Goal: Task Accomplishment & Management: Use online tool/utility

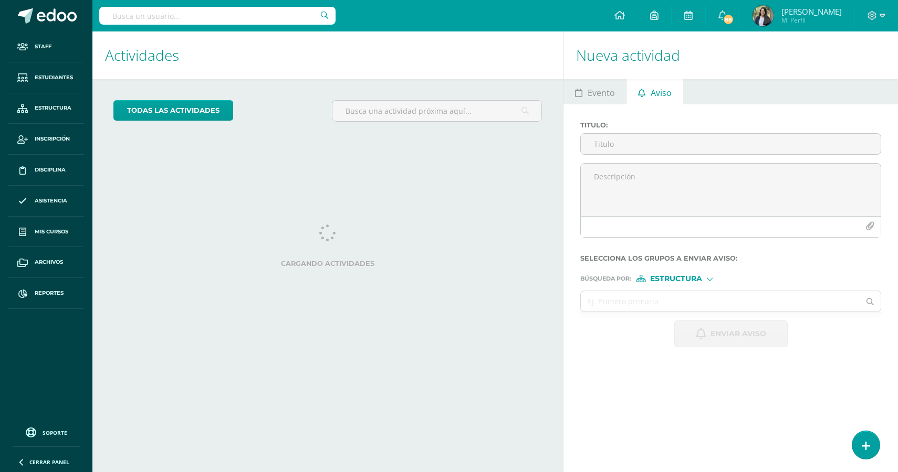
select select "English"
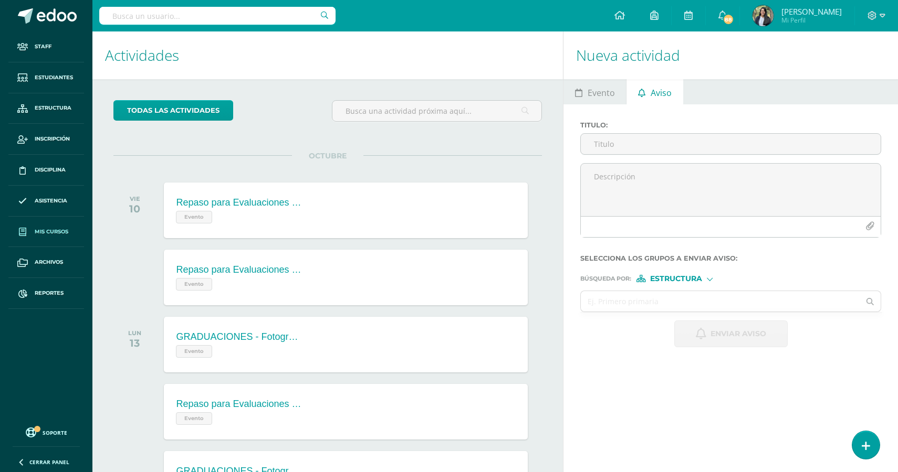
click at [52, 238] on link "Mis cursos" at bounding box center [46, 232] width 76 height 31
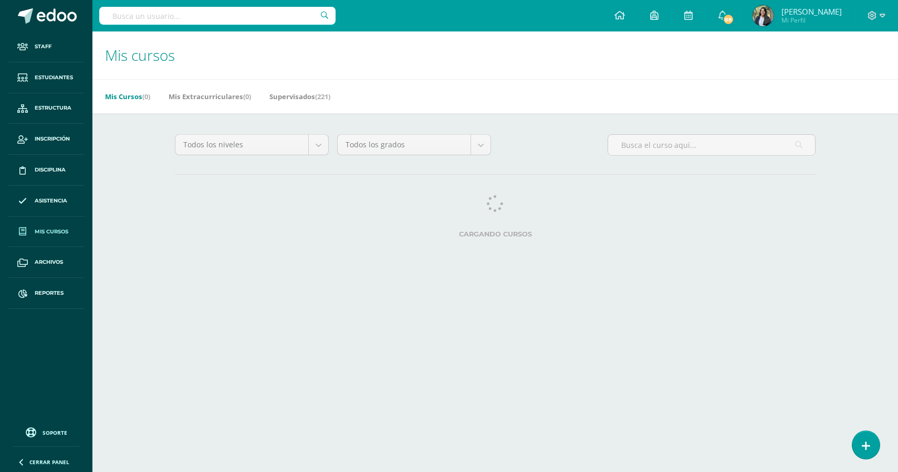
select select "English"
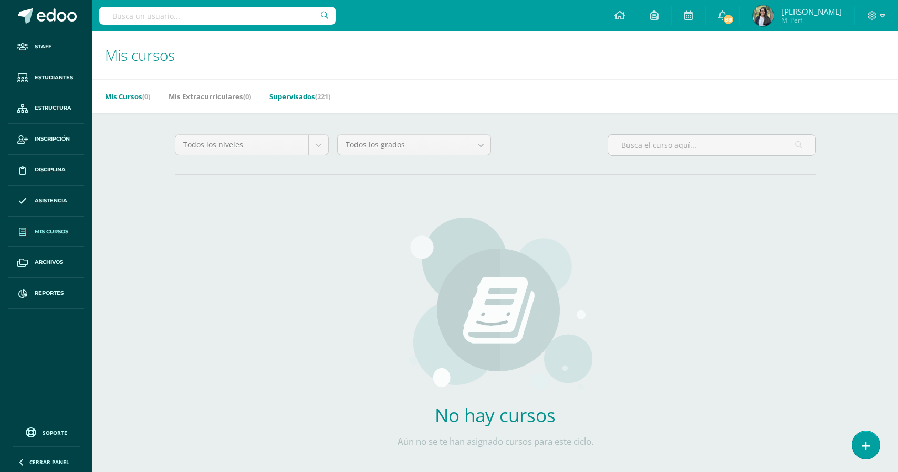
click at [305, 101] on link "Supervisados (221)" at bounding box center [299, 96] width 61 height 17
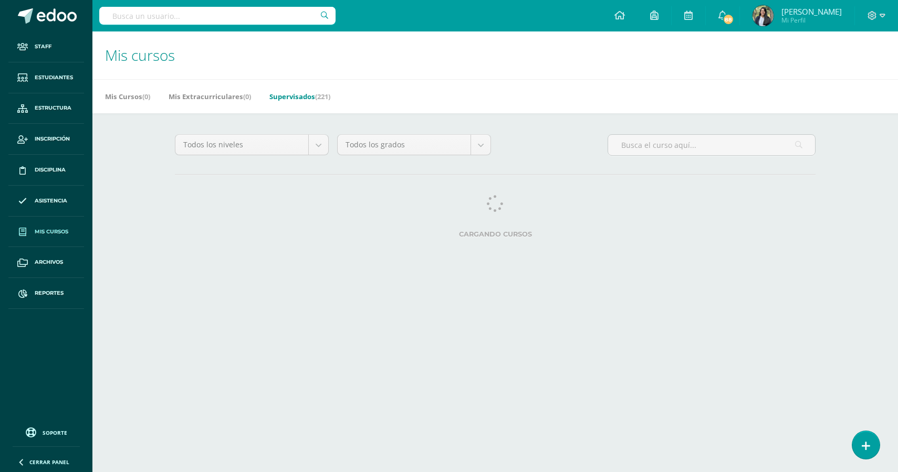
select select "English"
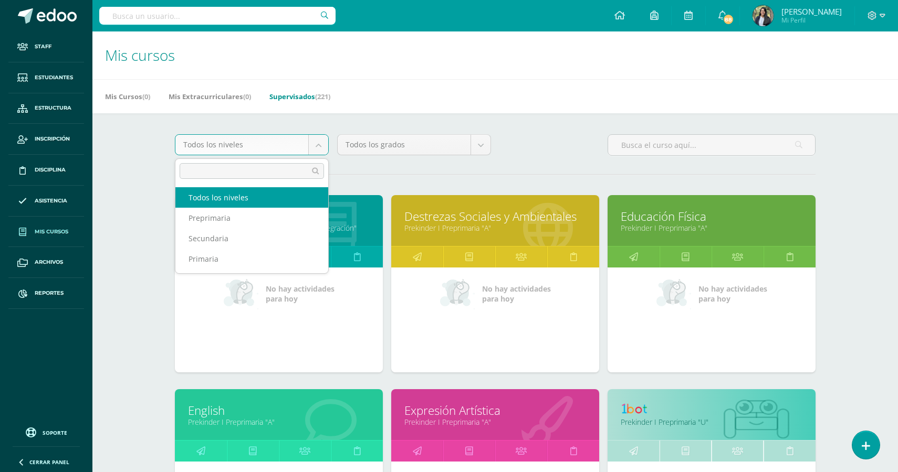
click at [301, 140] on body "Staff Estudiantes Estructura Inscripción Disciplina Asistencia Mis cursos Archi…" at bounding box center [449, 422] width 898 height 844
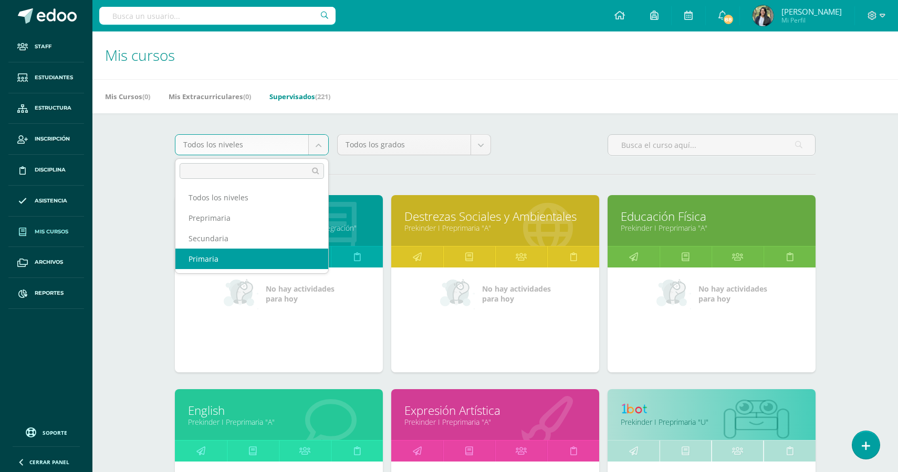
select select "4"
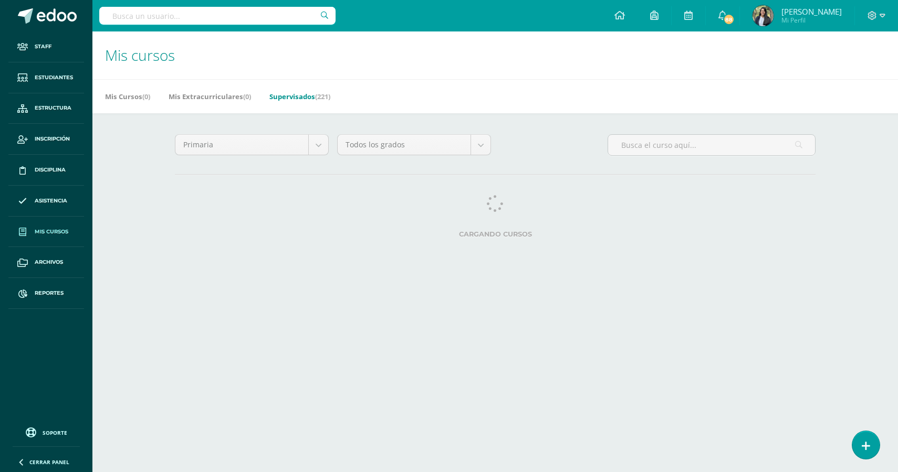
select select "English"
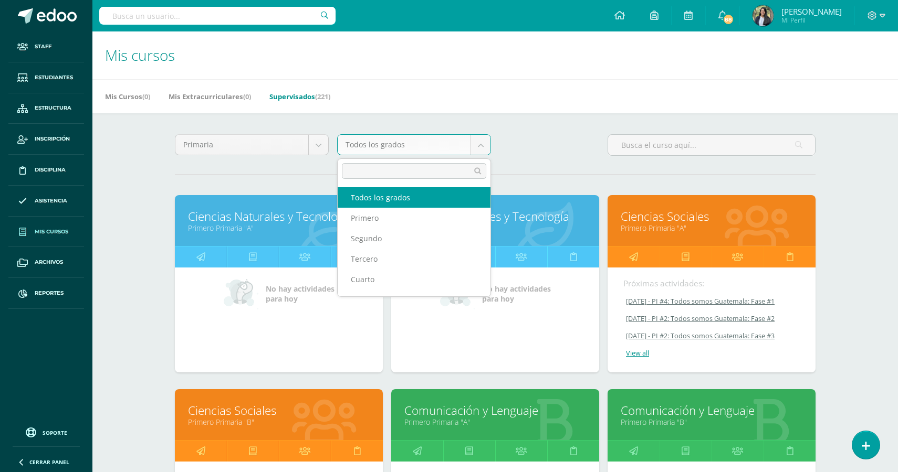
click at [479, 144] on body "Staff Estudiantes Estructura Inscripción Disciplina Asistencia Mis cursos Archi…" at bounding box center [449, 422] width 898 height 844
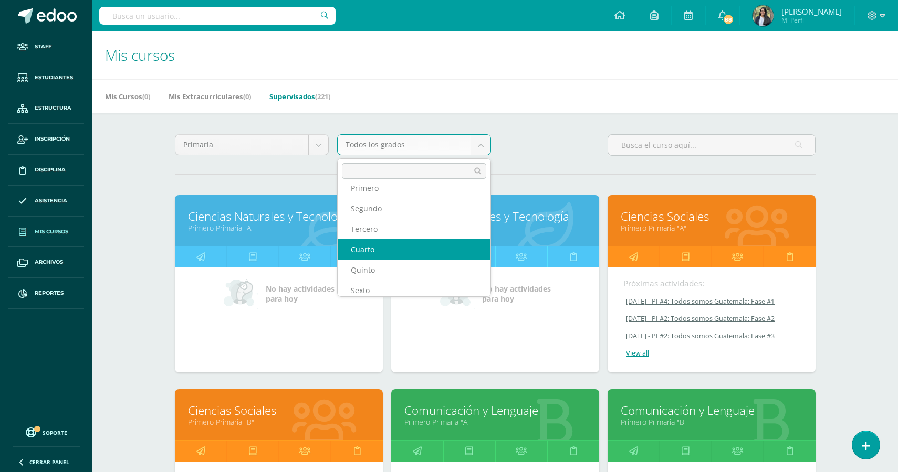
scroll to position [36, 0]
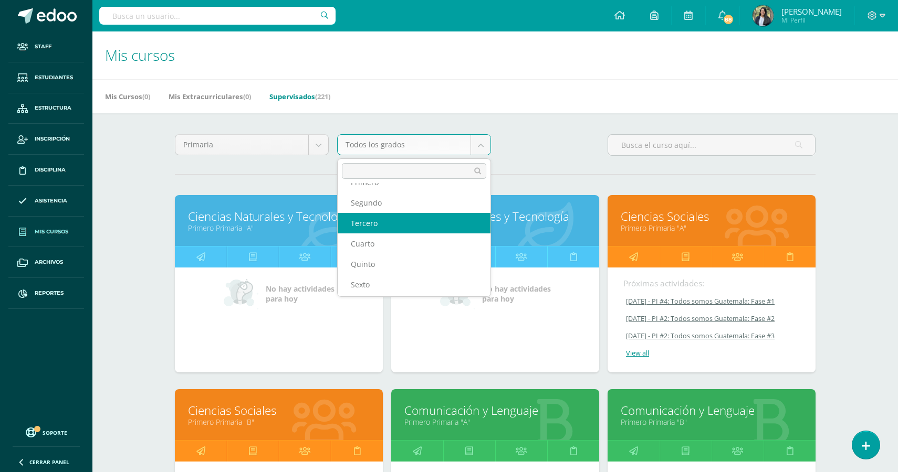
select select "9"
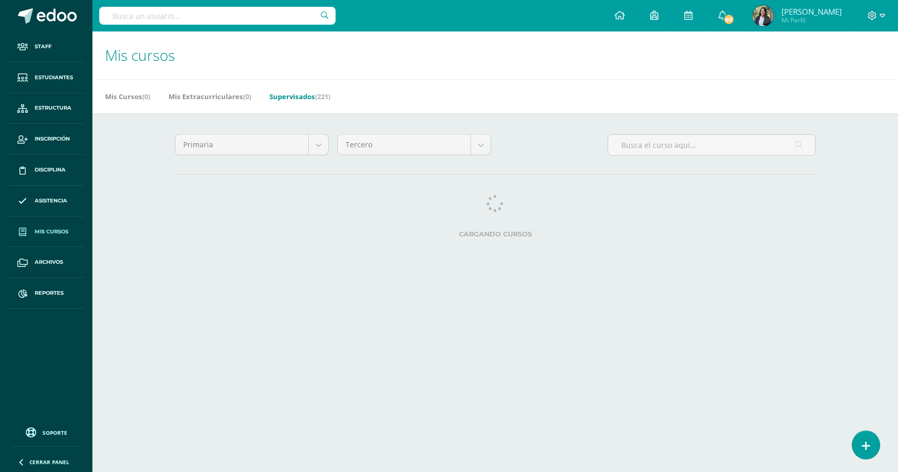
select select "English"
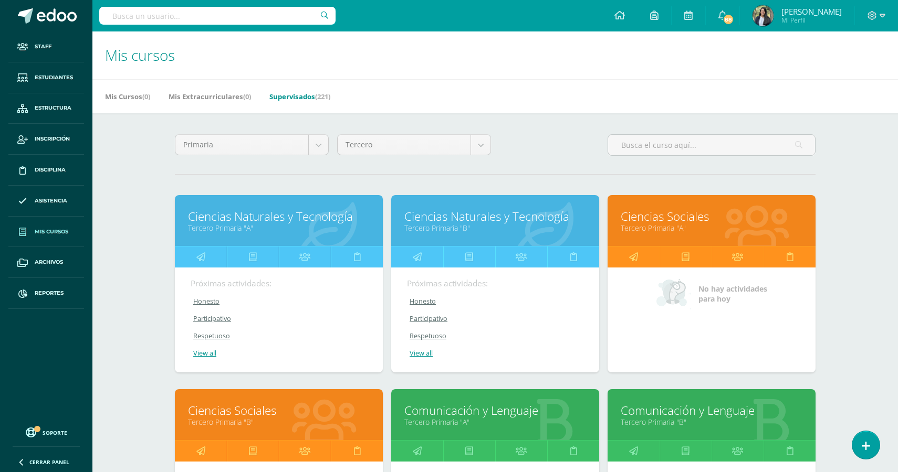
click at [275, 222] on link "Ciencias Naturales y Tecnología" at bounding box center [279, 216] width 182 height 16
click at [446, 223] on link "Ciencias Naturales y Tecnología" at bounding box center [495, 216] width 182 height 16
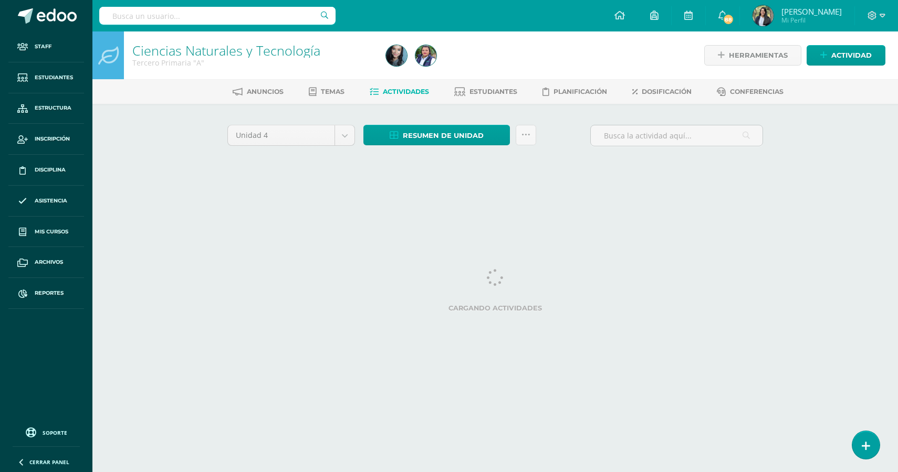
select select "English"
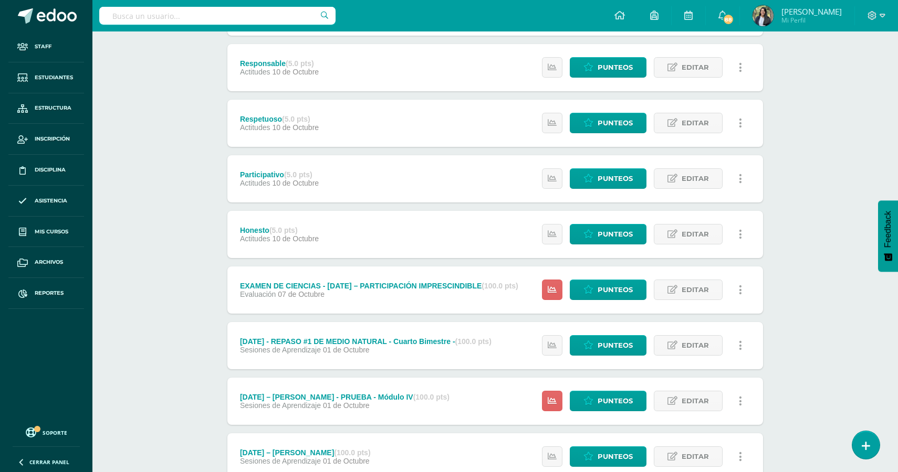
scroll to position [524, 0]
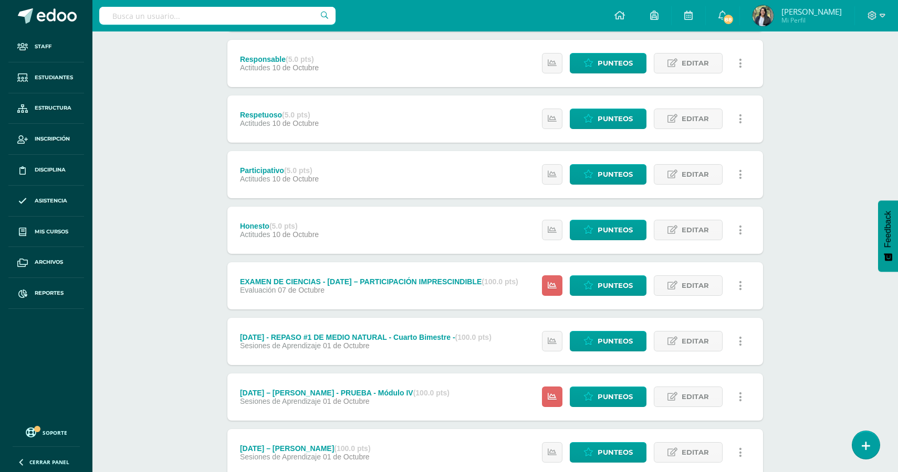
click at [423, 283] on div "EXAMEN DE CIENCIAS - MAÑANA – PARTICIPACIÓN IMPRESCINDIBLE (100.0 pts)" at bounding box center [379, 282] width 278 height 8
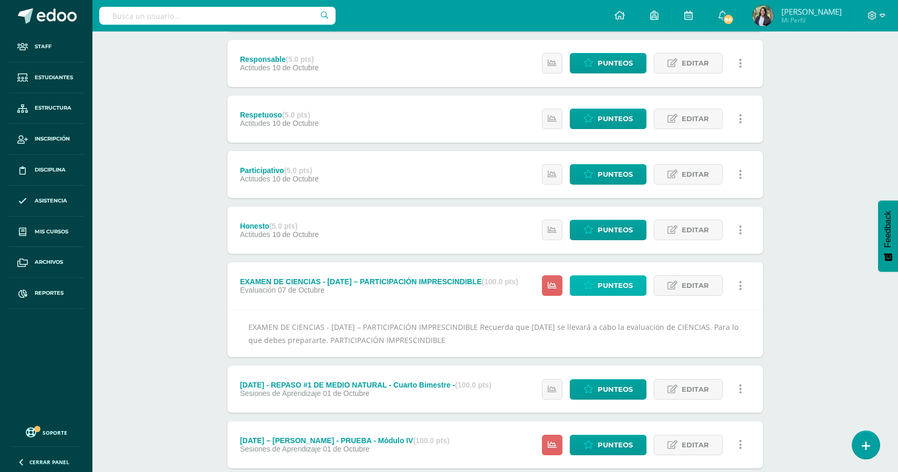
click at [606, 291] on span "Punteos" at bounding box center [614, 285] width 35 height 19
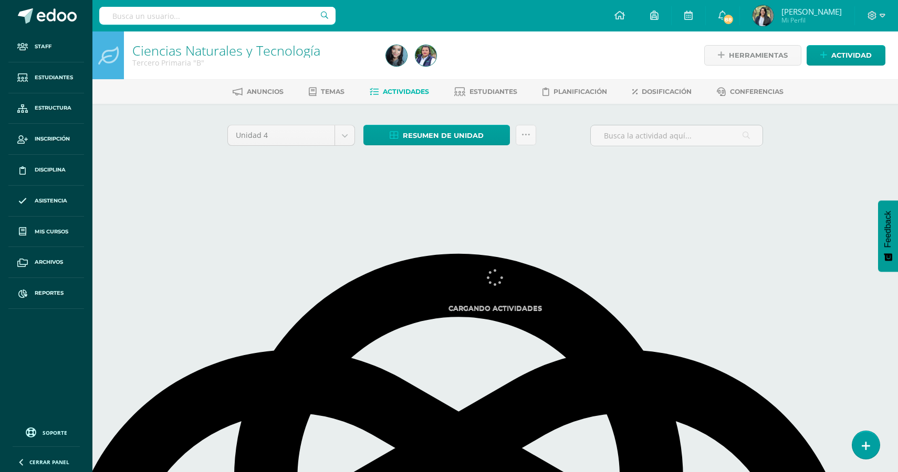
select select "English"
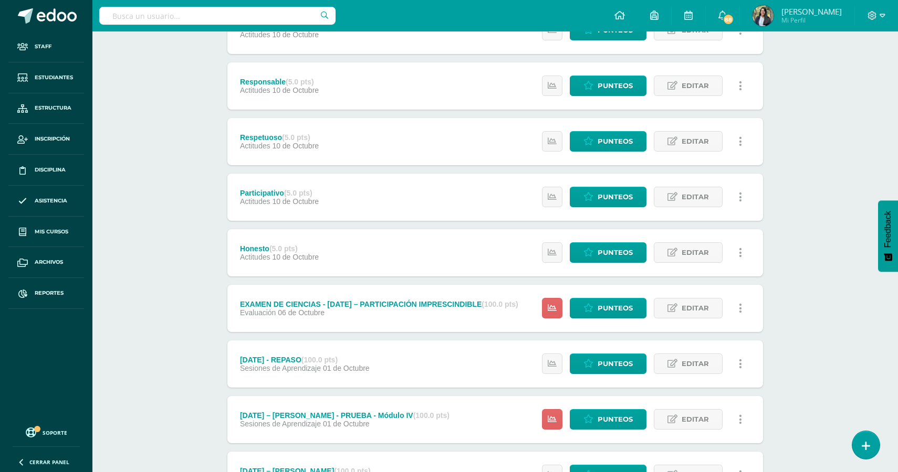
scroll to position [506, 0]
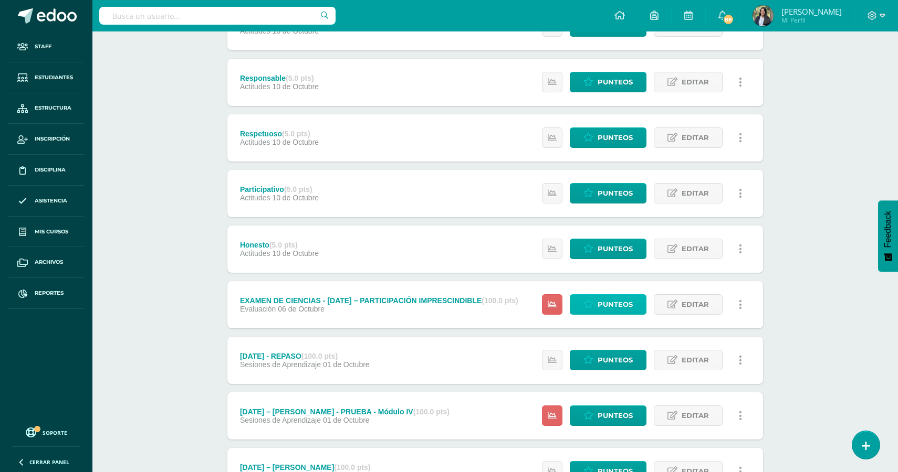
click at [617, 308] on span "Punteos" at bounding box center [614, 304] width 35 height 19
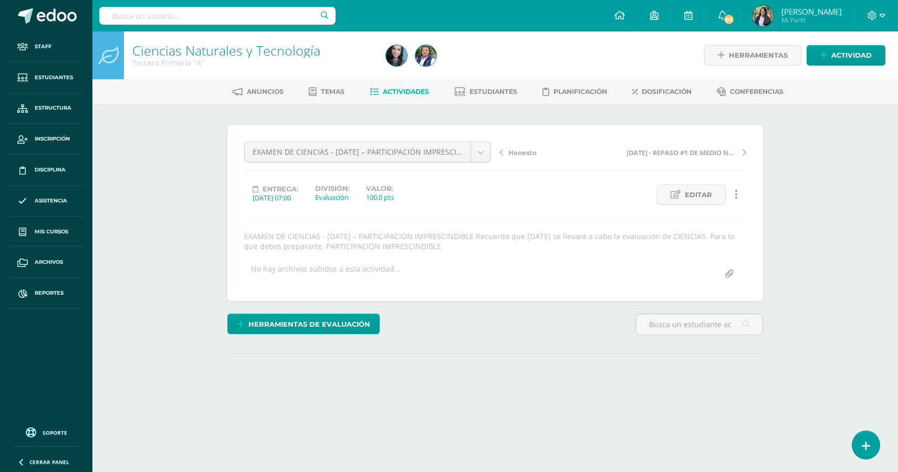
select select "English"
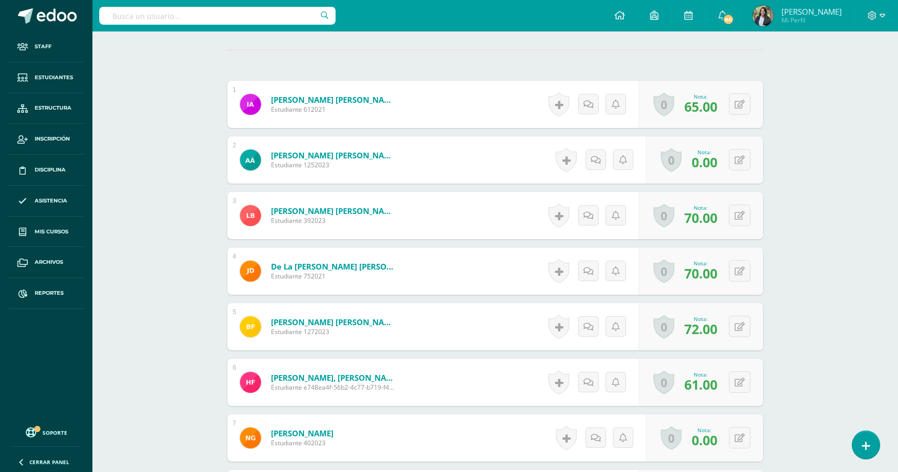
scroll to position [305, 0]
click at [734, 167] on div "0 Logros Logros obtenidos Aún no hay logros agregados Nota: 0.00" at bounding box center [704, 158] width 117 height 47
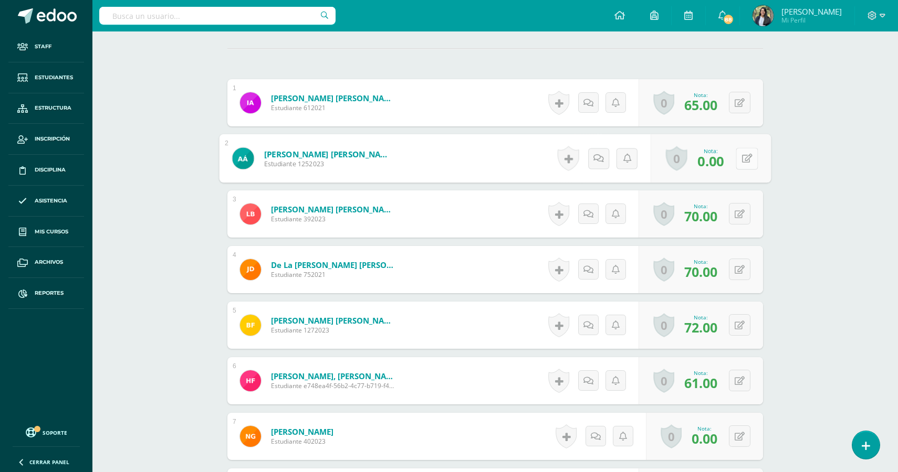
click at [747, 162] on icon at bounding box center [747, 158] width 10 height 9
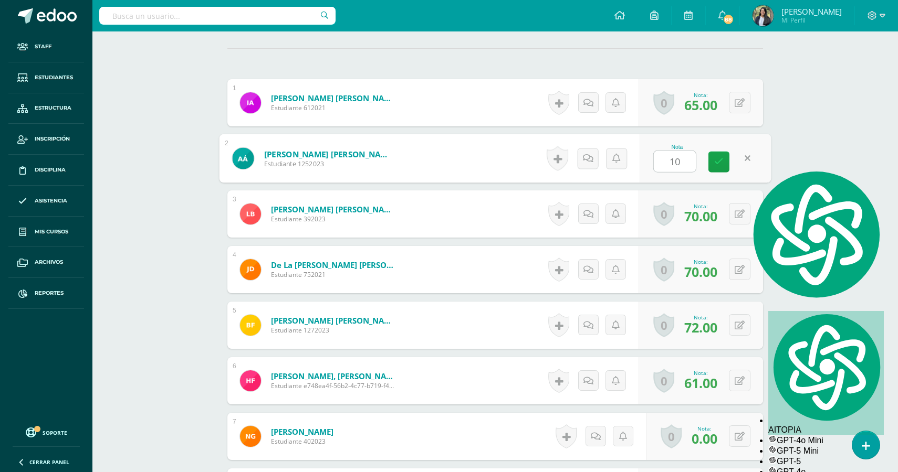
type input "100"
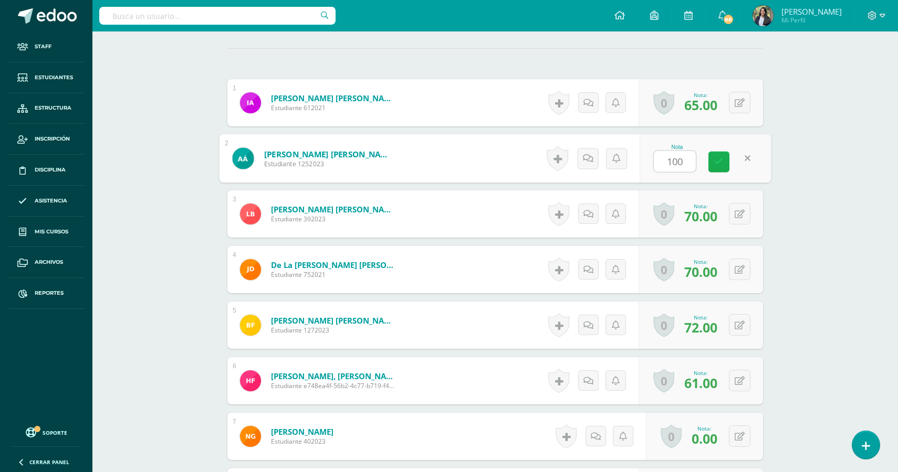
click at [721, 173] on link at bounding box center [718, 162] width 21 height 21
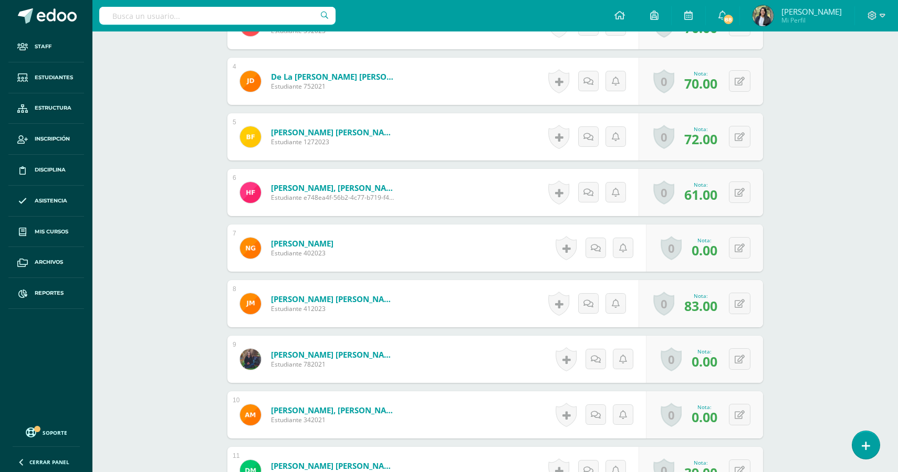
scroll to position [504, 0]
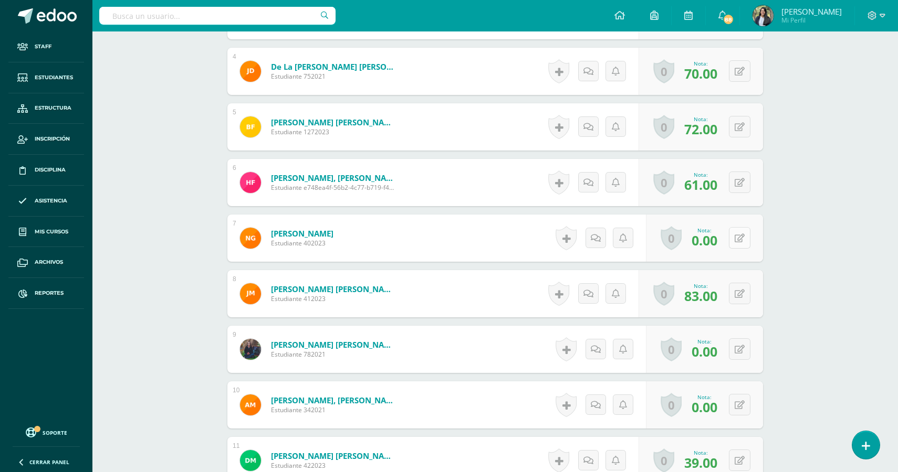
click at [741, 248] on button at bounding box center [740, 238] width 22 height 22
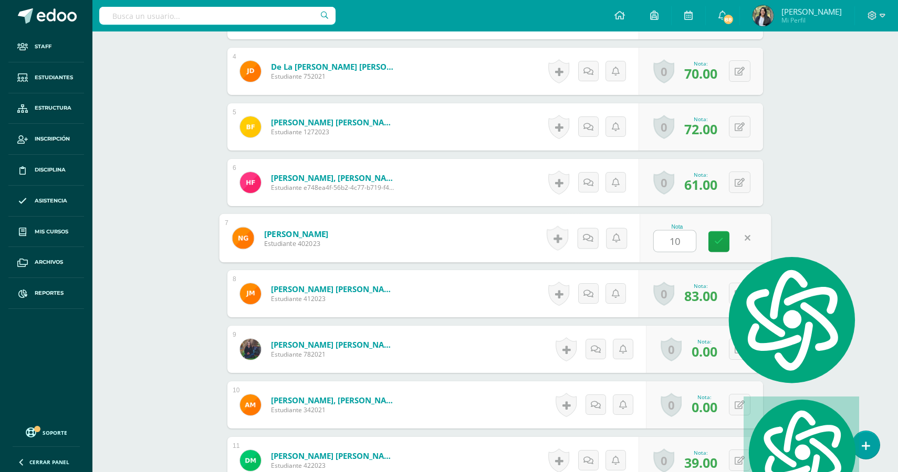
type input "100"
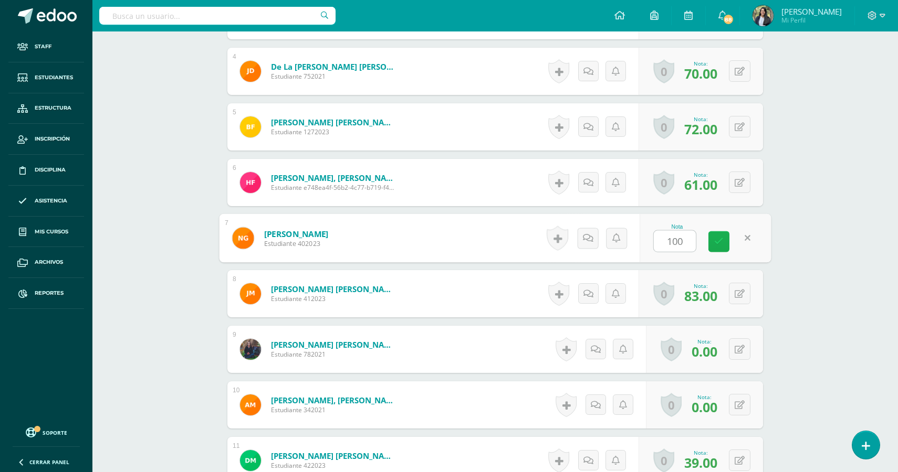
click at [719, 241] on icon at bounding box center [718, 241] width 9 height 9
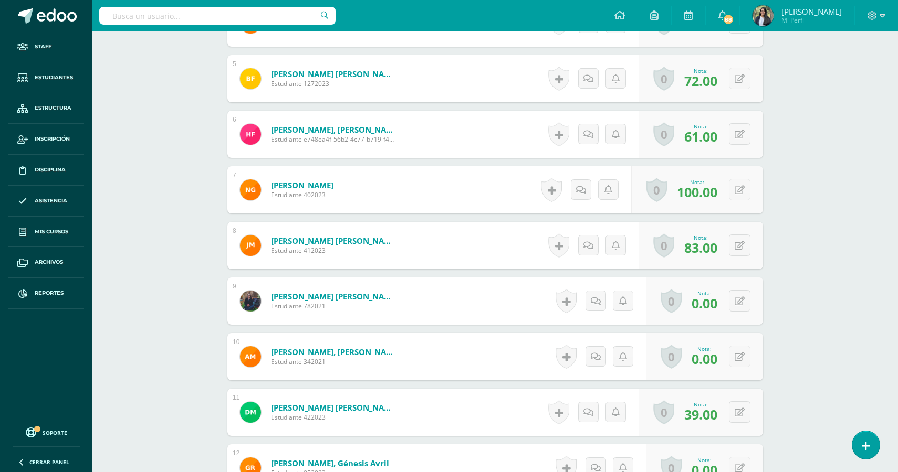
scroll to position [572, 0]
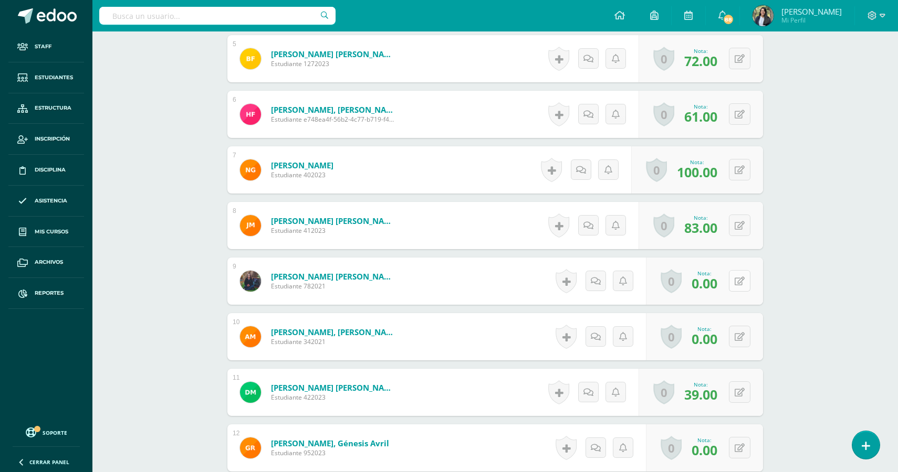
click at [742, 286] on icon at bounding box center [739, 281] width 10 height 9
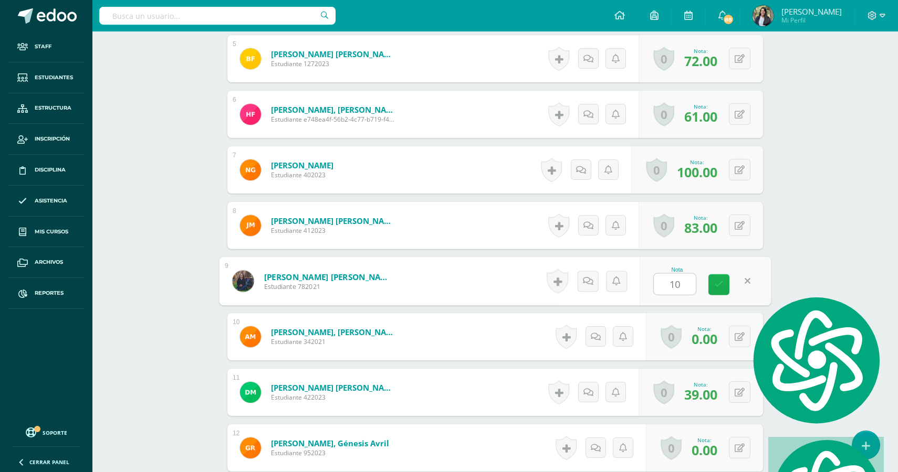
type input "100"
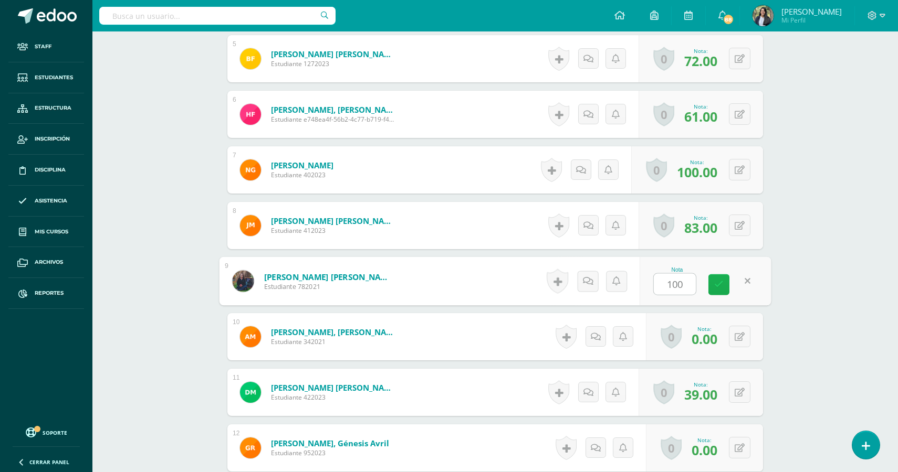
click at [709, 290] on link at bounding box center [718, 285] width 21 height 21
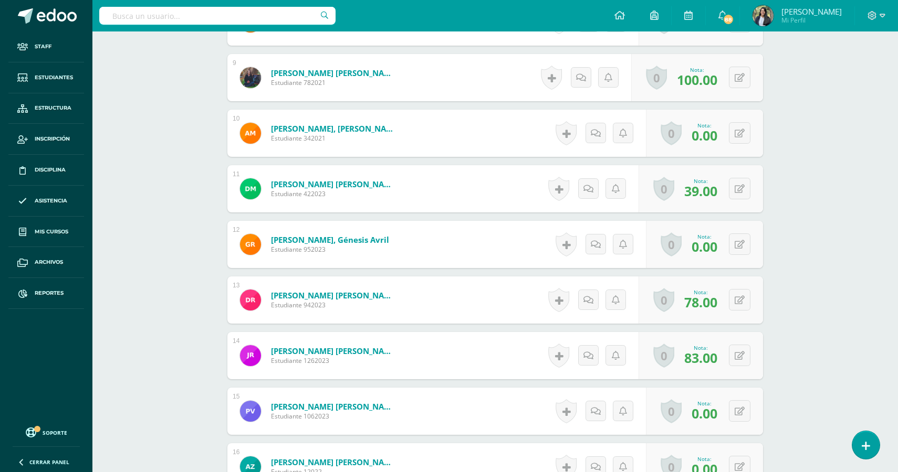
scroll to position [780, 0]
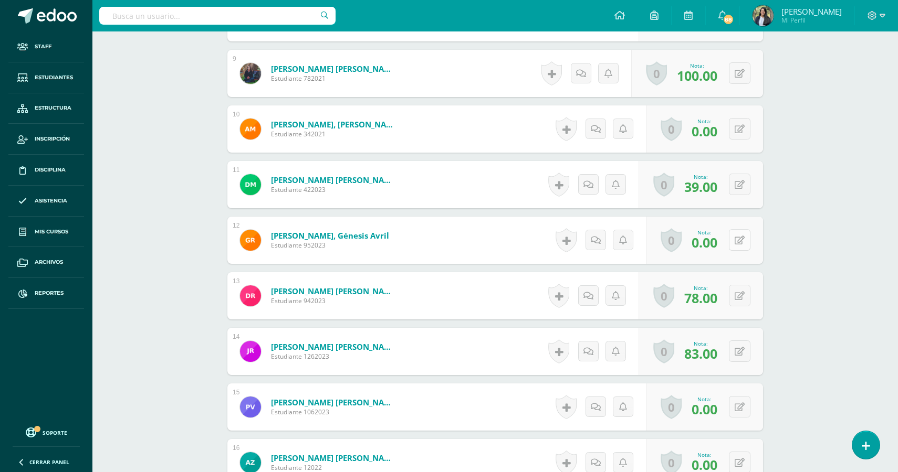
click at [739, 247] on button at bounding box center [740, 240] width 22 height 22
type input "100"
click at [719, 248] on icon at bounding box center [718, 243] width 9 height 9
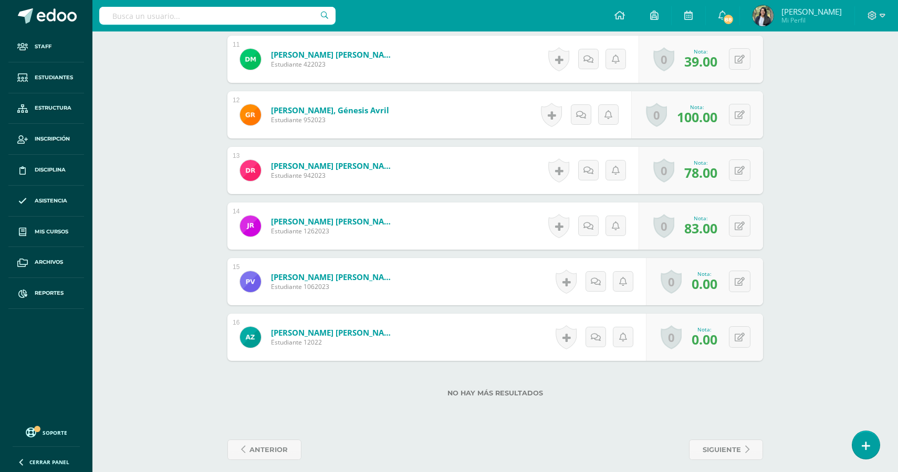
scroll to position [906, 0]
click at [740, 286] on icon at bounding box center [739, 281] width 10 height 9
type input "2"
type input "100"
click at [718, 289] on icon at bounding box center [718, 284] width 9 height 9
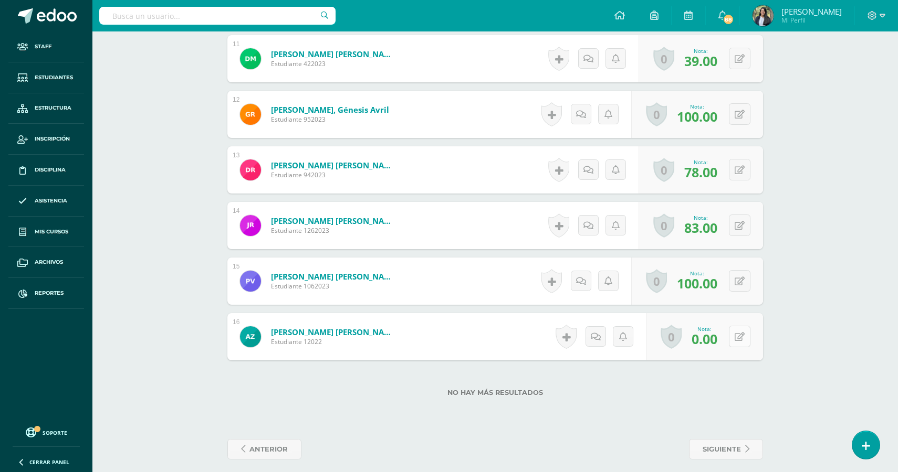
click at [746, 343] on button at bounding box center [740, 337] width 22 height 22
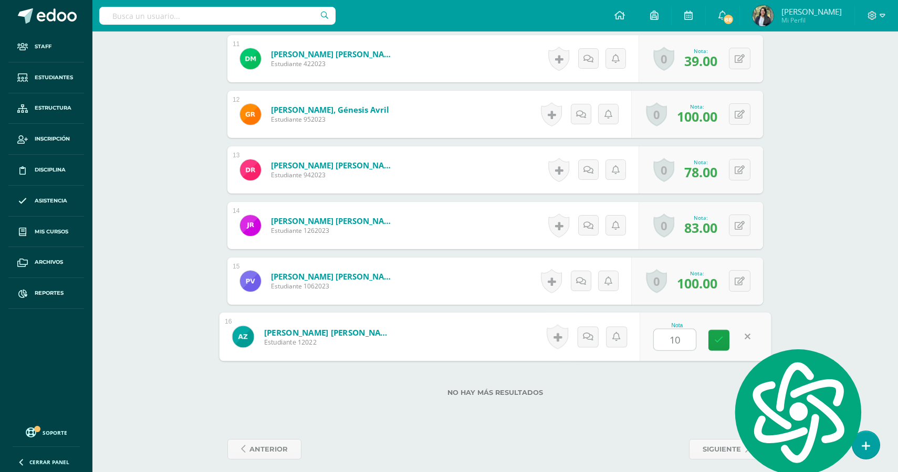
type input "100"
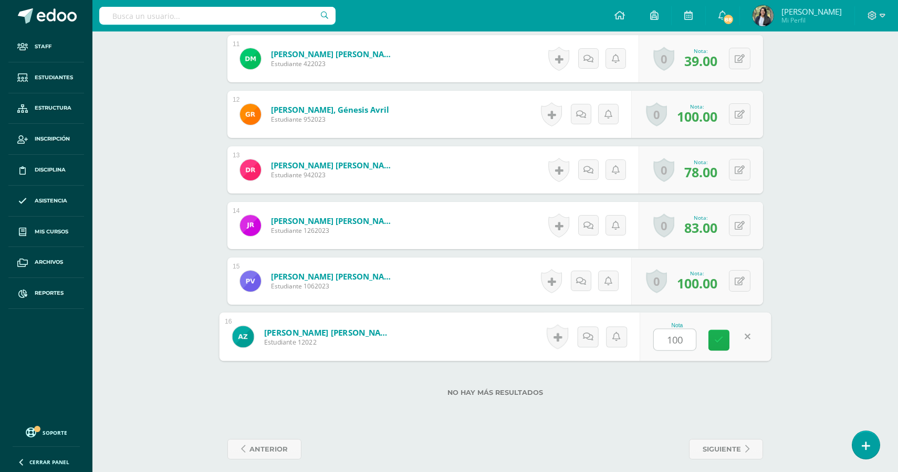
click at [722, 350] on link at bounding box center [718, 340] width 21 height 21
click at [725, 346] on div "0 Logros Logros obtenidos Aún no hay logros agregados Nota: 100.00" at bounding box center [697, 336] width 132 height 47
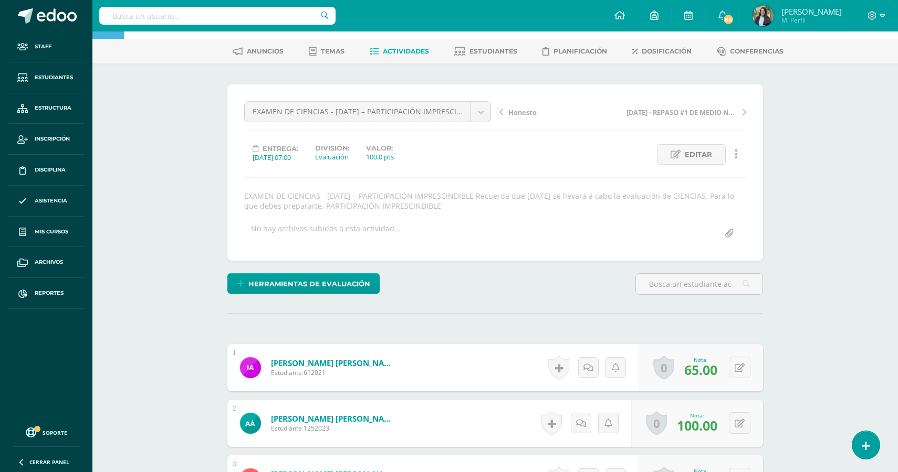
scroll to position [0, 0]
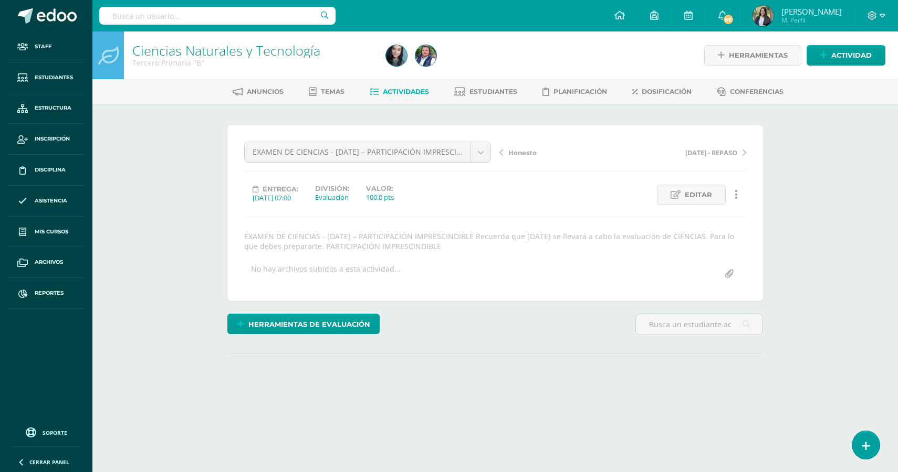
select select "English"
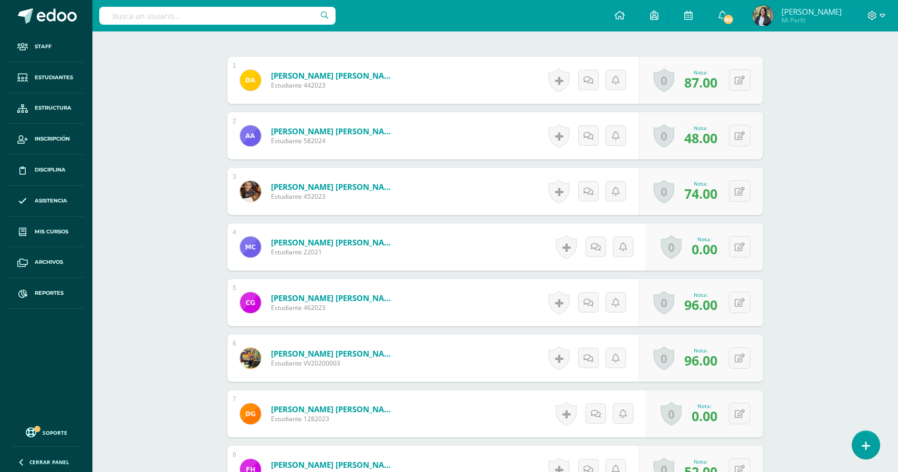
scroll to position [349, 0]
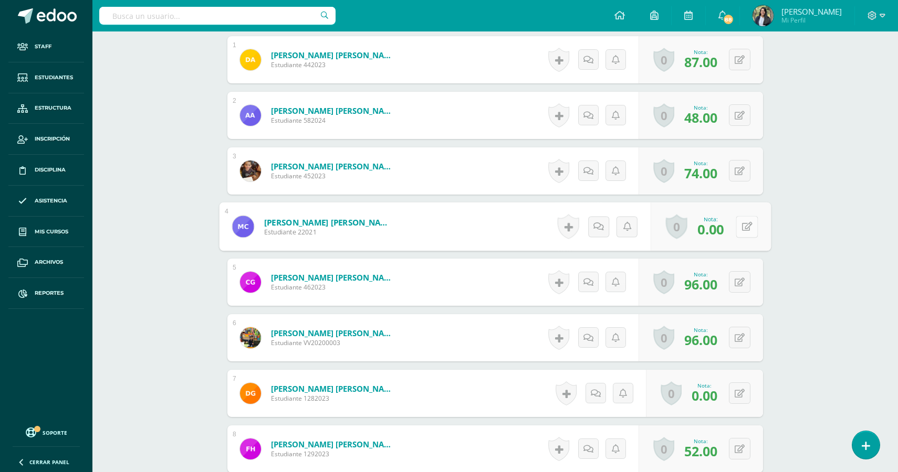
click at [742, 231] on icon at bounding box center [747, 226] width 10 height 9
type input "100"
click at [719, 235] on icon at bounding box center [718, 230] width 9 height 9
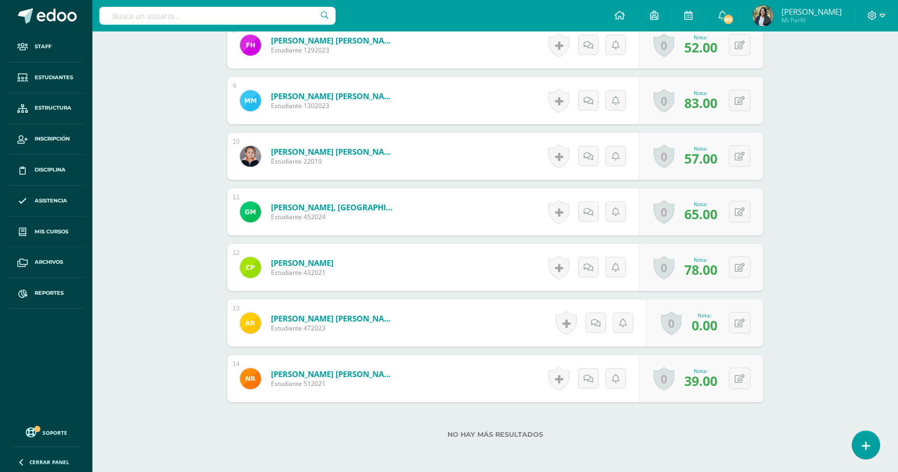
scroll to position [781, 0]
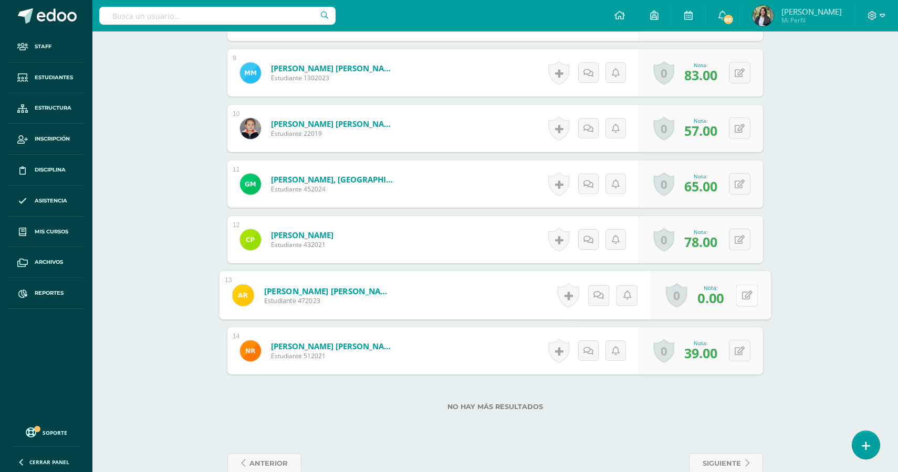
click at [742, 300] on icon at bounding box center [747, 295] width 10 height 9
type input "100"
click at [719, 310] on link at bounding box center [718, 299] width 21 height 21
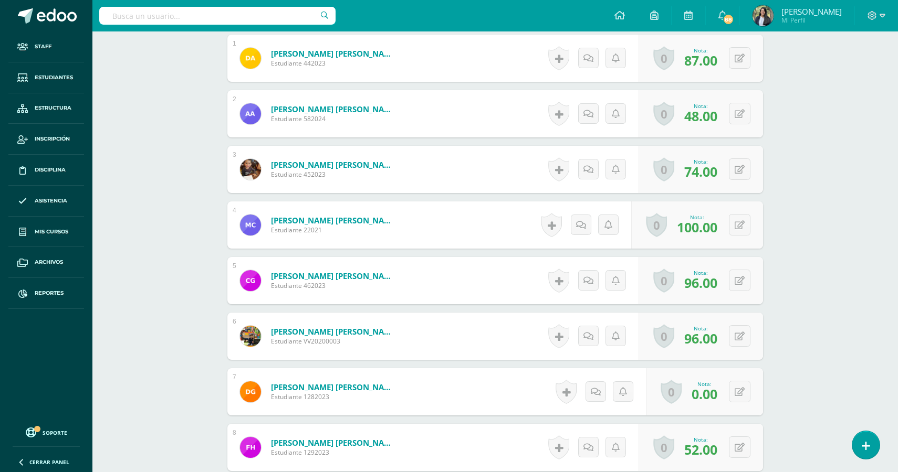
scroll to position [351, 0]
